Goal: Transaction & Acquisition: Book appointment/travel/reservation

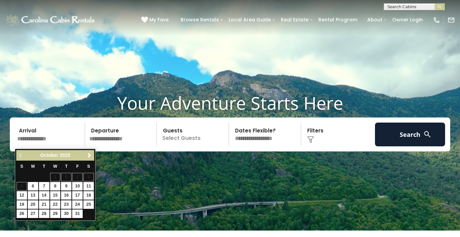
click at [69, 193] on link "16" at bounding box center [66, 195] width 11 height 8
type input "********"
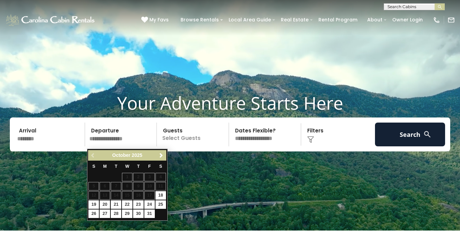
click at [104, 203] on link "20" at bounding box center [105, 204] width 11 height 8
type input "********"
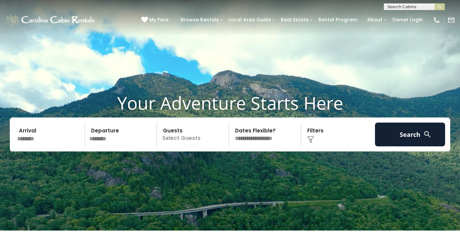
click at [174, 142] on p "Select Guests" at bounding box center [194, 134] width 70 height 24
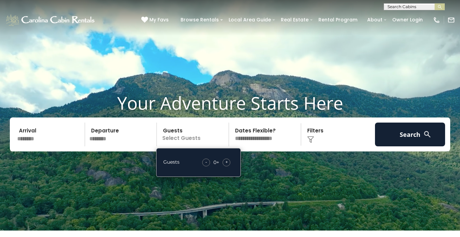
click at [226, 165] on span "+" at bounding box center [226, 161] width 3 height 7
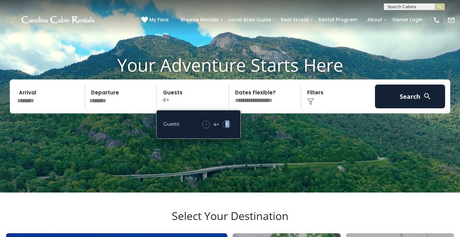
scroll to position [39, 0]
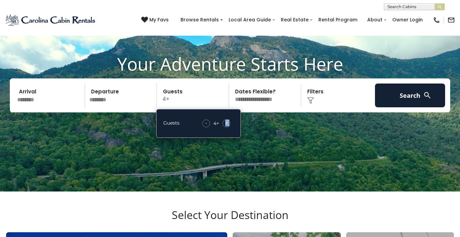
click at [270, 112] on div "Arrival ******** Departure ******** Guests 4+ Guests - 4 + + **" at bounding box center [230, 95] width 441 height 34
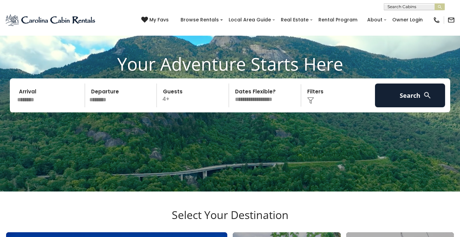
select select "*"
click at [317, 101] on div "Click to Choose" at bounding box center [338, 95] width 70 height 24
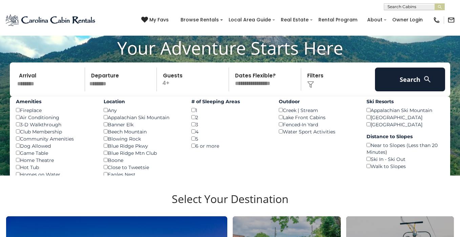
scroll to position [55, 0]
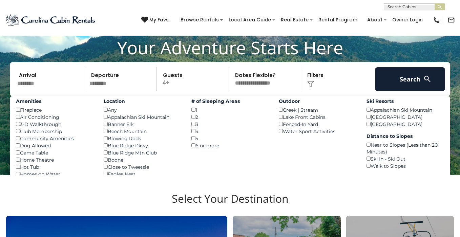
click at [107, 127] on div "Banner Elk ()" at bounding box center [143, 123] width 78 height 7
click at [107, 173] on div "Eagles Nest ()" at bounding box center [143, 173] width 78 height 7
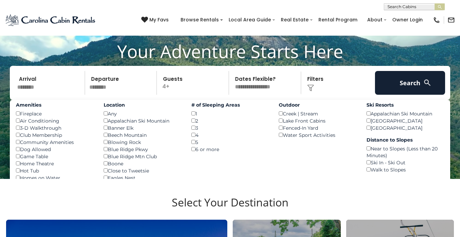
scroll to position [52, 0]
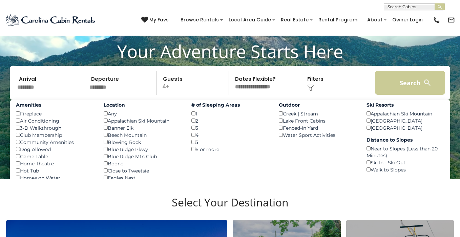
click at [402, 87] on button "Search" at bounding box center [410, 83] width 70 height 24
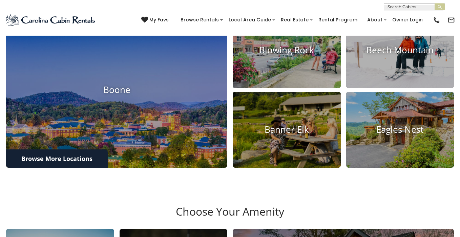
scroll to position [253, 0]
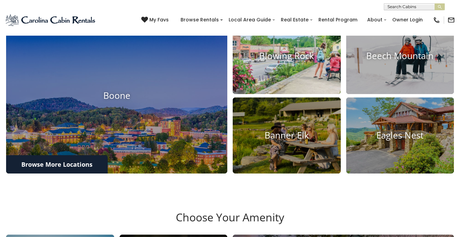
click at [313, 61] on h4 "Blowing Rock" at bounding box center [287, 56] width 108 height 11
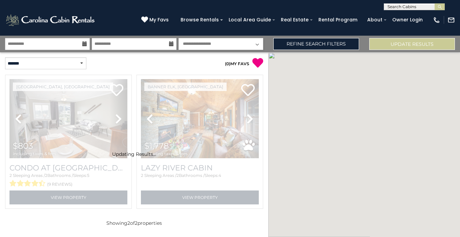
select select "*"
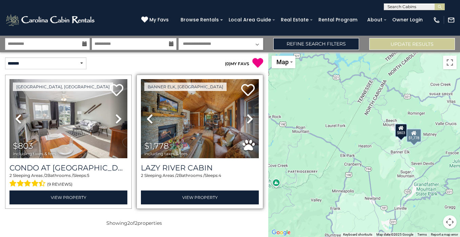
click at [250, 120] on icon at bounding box center [250, 118] width 7 height 11
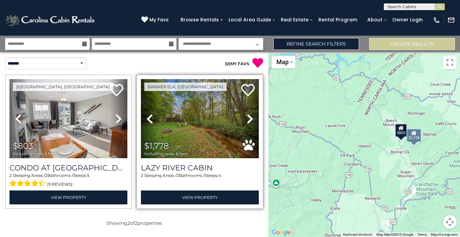
click at [250, 120] on icon at bounding box center [250, 118] width 7 height 11
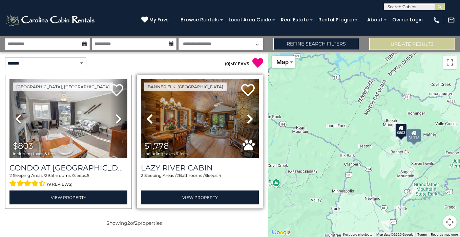
click at [250, 120] on icon at bounding box center [250, 118] width 7 height 11
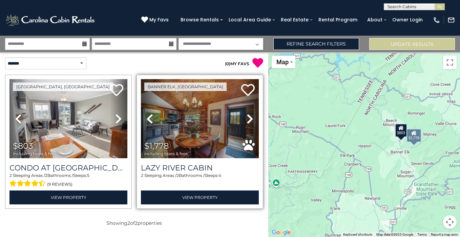
click at [250, 120] on icon at bounding box center [250, 118] width 7 height 11
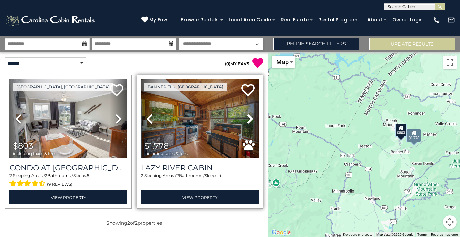
click at [190, 131] on img at bounding box center [200, 118] width 118 height 79
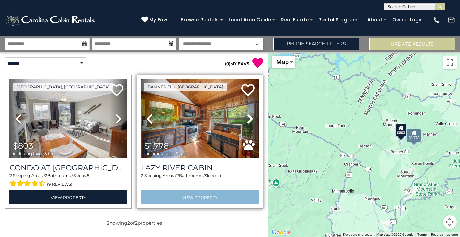
click at [190, 195] on link "View Property" at bounding box center [200, 197] width 118 height 14
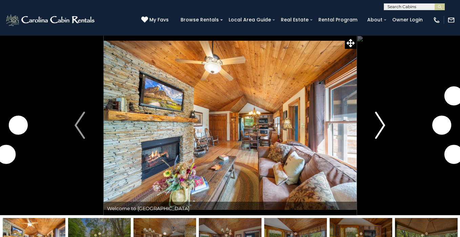
click at [382, 128] on img "Next" at bounding box center [380, 125] width 10 height 27
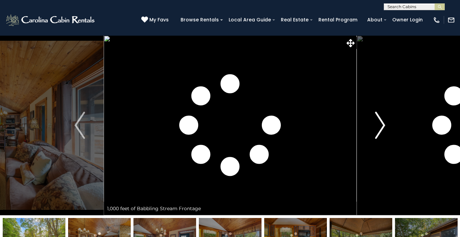
click at [382, 128] on img "Next" at bounding box center [380, 125] width 10 height 27
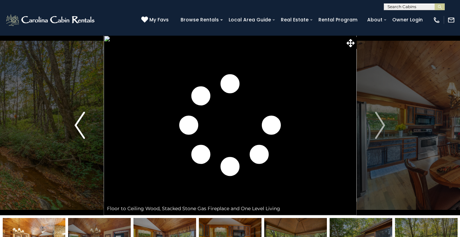
click at [82, 124] on img "Previous" at bounding box center [80, 125] width 10 height 27
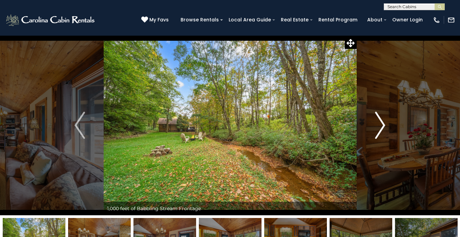
click at [383, 131] on img "Next" at bounding box center [380, 125] width 10 height 27
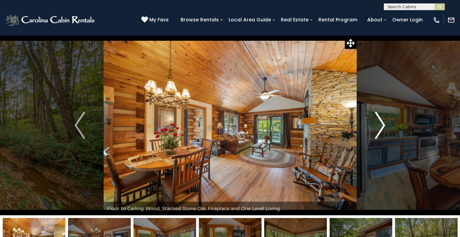
click at [383, 131] on img "Next" at bounding box center [380, 125] width 10 height 27
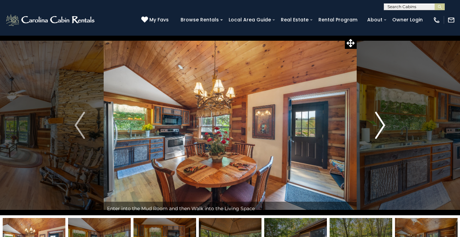
click at [383, 131] on img "Next" at bounding box center [380, 125] width 10 height 27
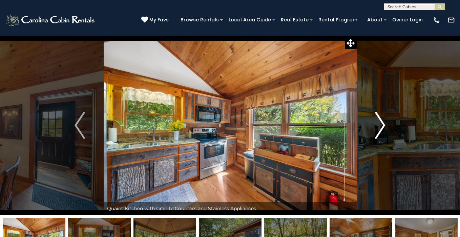
click at [383, 131] on img "Next" at bounding box center [380, 125] width 10 height 27
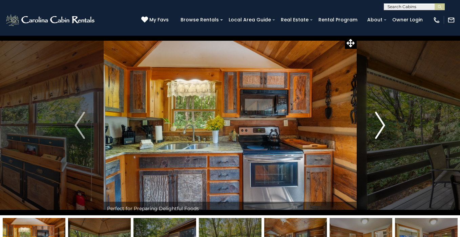
click at [383, 131] on img "Next" at bounding box center [380, 125] width 10 height 27
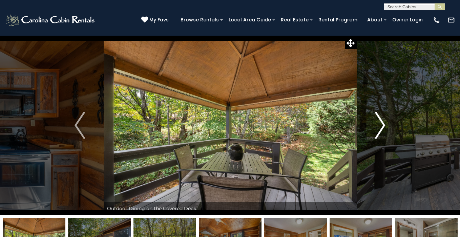
click at [383, 131] on img "Next" at bounding box center [380, 125] width 10 height 27
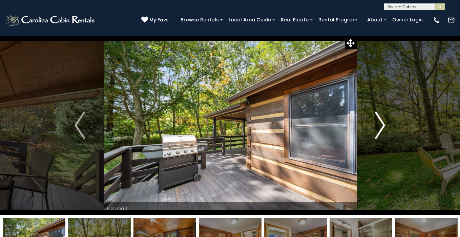
click at [383, 131] on img "Next" at bounding box center [380, 125] width 10 height 27
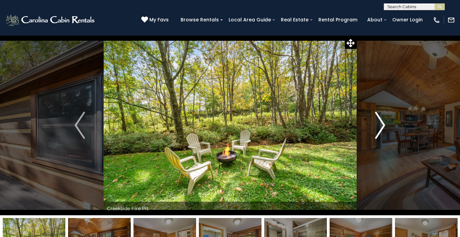
click at [383, 131] on img "Next" at bounding box center [380, 125] width 10 height 27
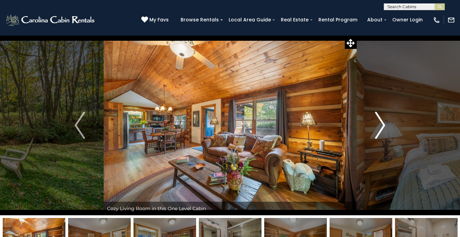
click at [383, 131] on img "Next" at bounding box center [380, 125] width 10 height 27
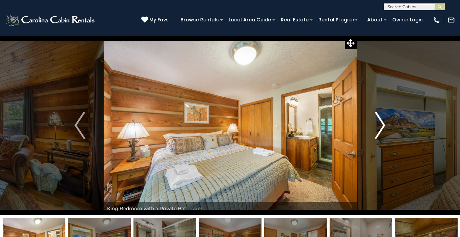
click at [383, 131] on img "Next" at bounding box center [380, 125] width 10 height 27
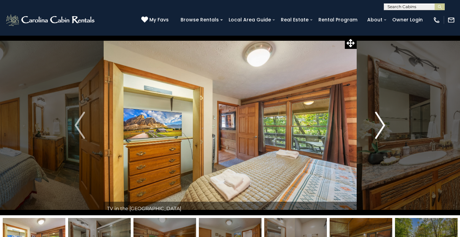
click at [383, 131] on img "Next" at bounding box center [380, 125] width 10 height 27
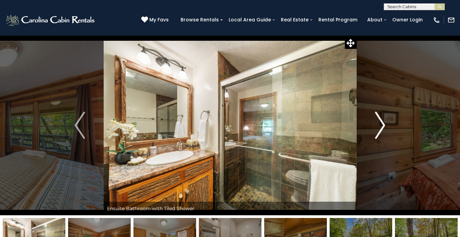
click at [383, 131] on img "Next" at bounding box center [380, 125] width 10 height 27
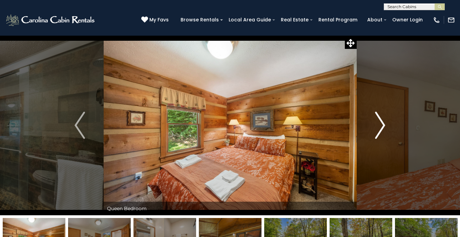
click at [383, 131] on img "Next" at bounding box center [380, 125] width 10 height 27
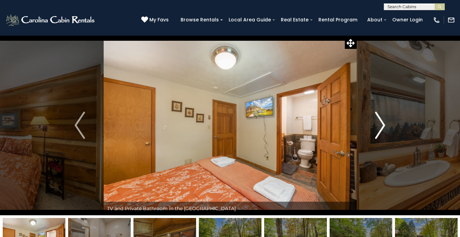
click at [383, 131] on img "Next" at bounding box center [380, 125] width 10 height 27
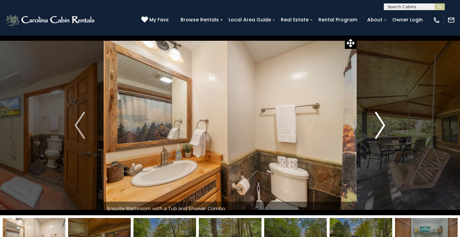
click at [383, 131] on img "Next" at bounding box center [380, 125] width 10 height 27
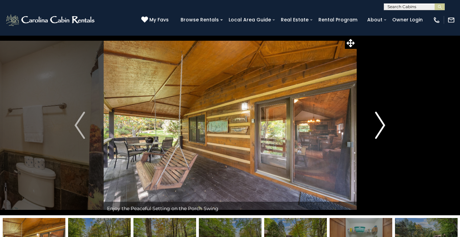
click at [383, 131] on img "Next" at bounding box center [380, 125] width 10 height 27
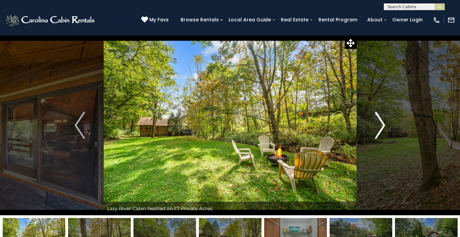
click at [383, 131] on img "Next" at bounding box center [380, 125] width 10 height 27
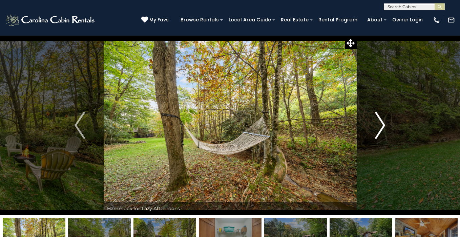
click at [383, 131] on img "Next" at bounding box center [380, 125] width 10 height 27
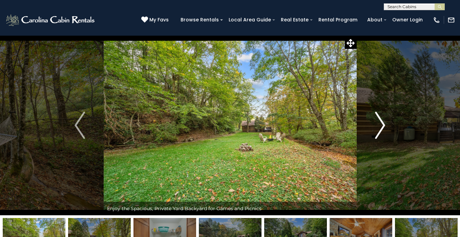
click at [383, 131] on img "Next" at bounding box center [380, 125] width 10 height 27
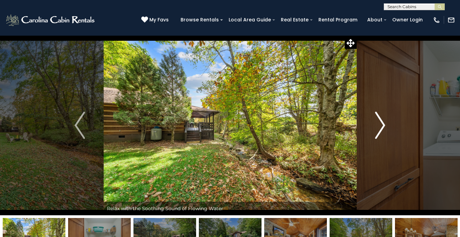
click at [383, 131] on img "Next" at bounding box center [380, 125] width 10 height 27
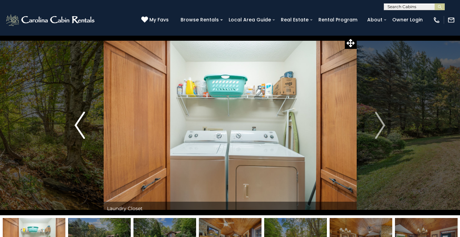
click at [77, 121] on img "Previous" at bounding box center [80, 125] width 10 height 27
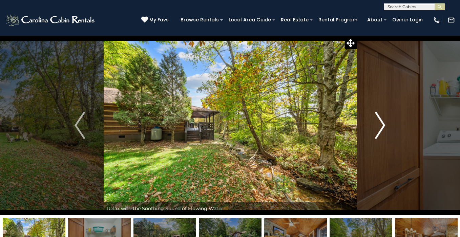
click at [380, 130] on img "Next" at bounding box center [380, 125] width 10 height 27
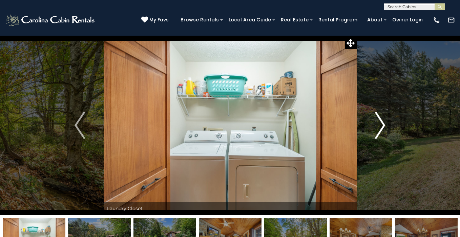
click at [380, 130] on img "Next" at bounding box center [380, 125] width 10 height 27
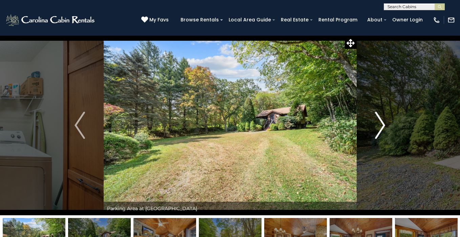
click at [380, 130] on img "Next" at bounding box center [380, 125] width 10 height 27
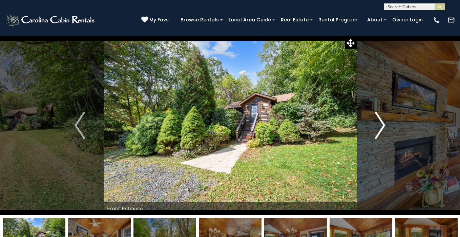
click at [380, 130] on img "Next" at bounding box center [380, 125] width 10 height 27
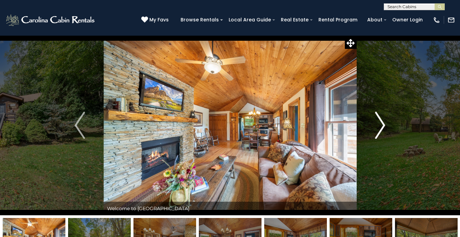
click at [380, 130] on img "Next" at bounding box center [380, 125] width 10 height 27
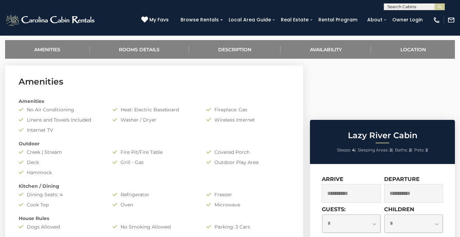
scroll to position [281, 0]
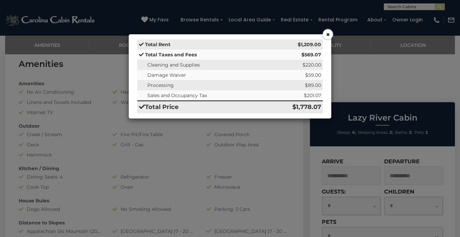
click at [330, 35] on button "×" at bounding box center [328, 34] width 10 height 10
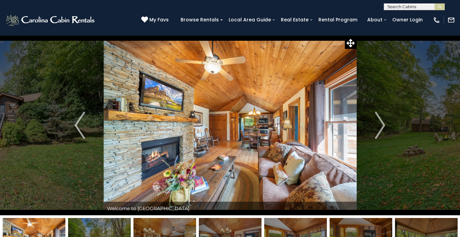
scroll to position [0, 0]
click at [118, 23] on div "(828) 295-6000 My Favs Browse Rentals Local Area Guide Activities & Attractions…" at bounding box center [230, 22] width 460 height 25
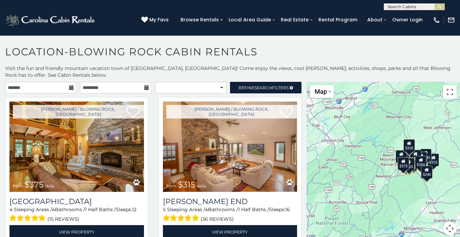
click at [73, 90] on icon at bounding box center [71, 87] width 5 height 5
click at [70, 86] on icon at bounding box center [71, 87] width 5 height 5
click at [17, 84] on input "text" at bounding box center [41, 88] width 72 height 12
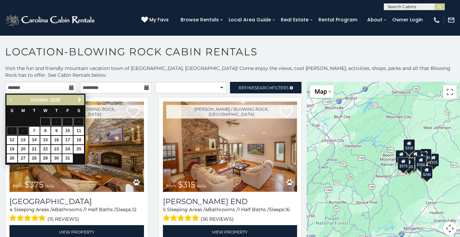
click at [54, 138] on link "16" at bounding box center [56, 140] width 11 height 8
type input "**********"
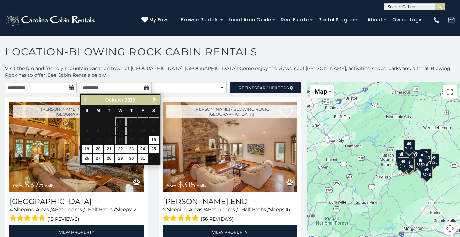
click at [98, 147] on link "20" at bounding box center [98, 149] width 11 height 8
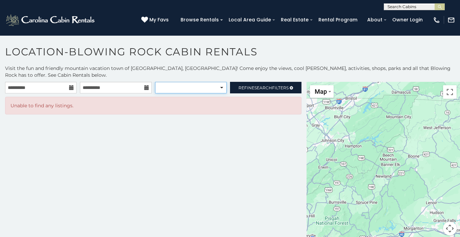
click at [211, 86] on select "**********" at bounding box center [191, 88] width 72 height 12
click at [145, 89] on icon at bounding box center [146, 87] width 5 height 5
click at [98, 86] on input "**********" at bounding box center [116, 88] width 72 height 12
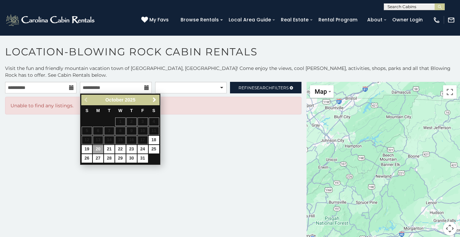
click at [85, 146] on link "19" at bounding box center [87, 149] width 11 height 8
type input "**********"
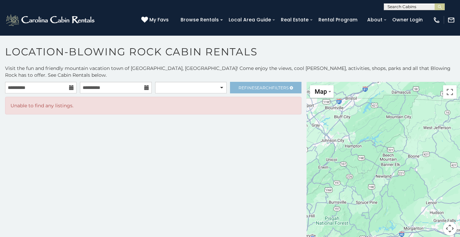
click at [260, 86] on span "Search" at bounding box center [264, 87] width 18 height 5
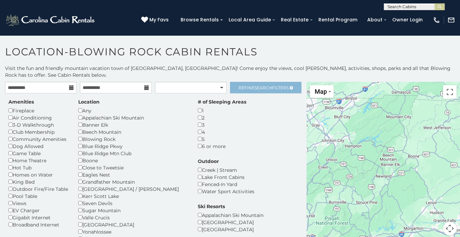
click at [260, 86] on span "Search" at bounding box center [264, 87] width 18 height 5
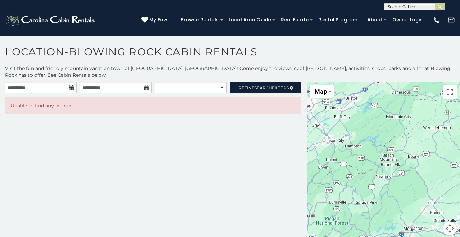
click at [72, 87] on icon at bounding box center [71, 87] width 5 height 5
click at [28, 84] on input "**********" at bounding box center [41, 88] width 72 height 12
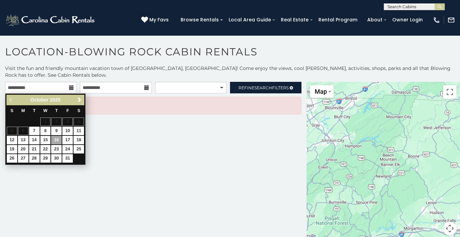
click at [43, 138] on link "15" at bounding box center [45, 140] width 11 height 8
type input "**********"
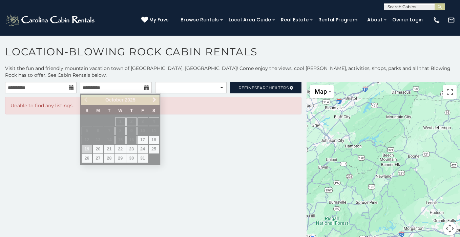
click at [239, 140] on div "**********" at bounding box center [153, 162] width 307 height 161
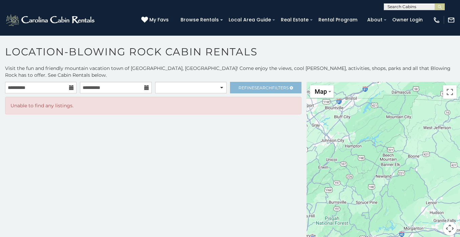
click at [264, 87] on span "Search" at bounding box center [264, 87] width 18 height 5
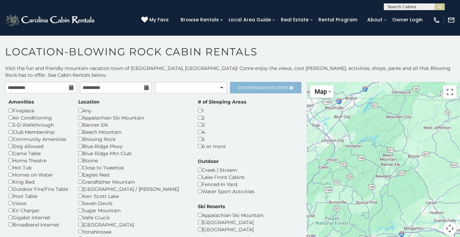
click at [264, 87] on span "Search" at bounding box center [264, 87] width 18 height 5
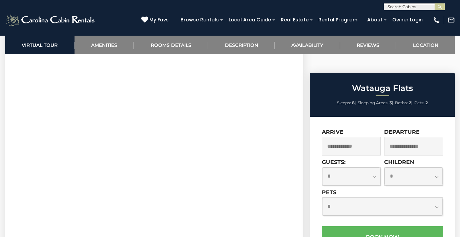
scroll to position [311, 0]
click at [338, 137] on input "text" at bounding box center [351, 146] width 59 height 19
